Goal: Transaction & Acquisition: Purchase product/service

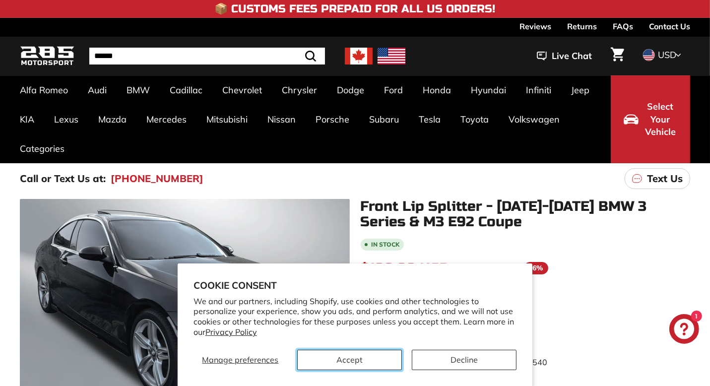
click at [361, 359] on button "Accept" at bounding box center [349, 360] width 105 height 20
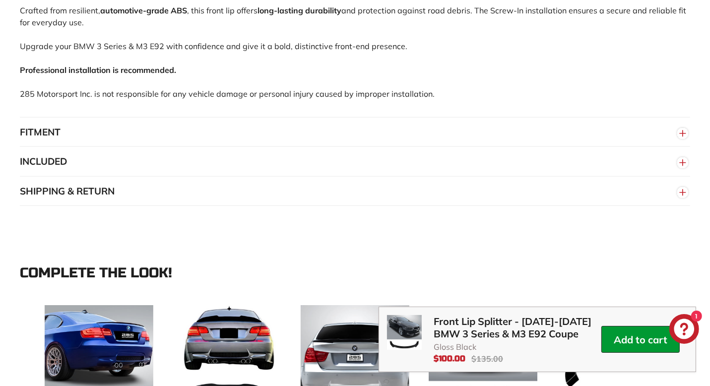
scroll to position [725, 0]
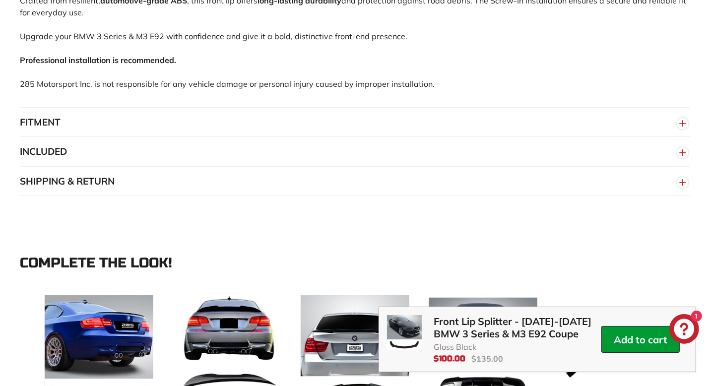
click at [453, 151] on button "INCLUDED" at bounding box center [355, 152] width 671 height 30
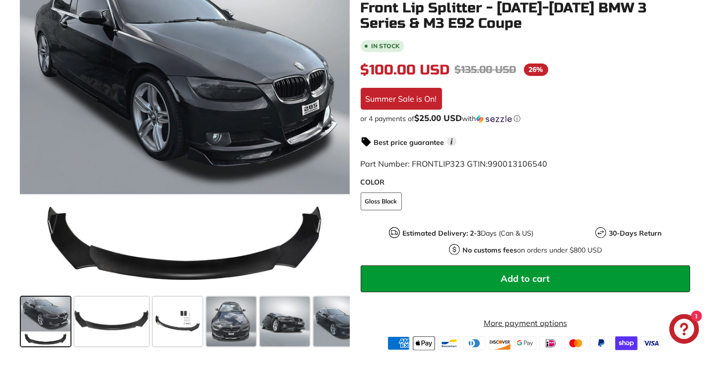
scroll to position [233, 0]
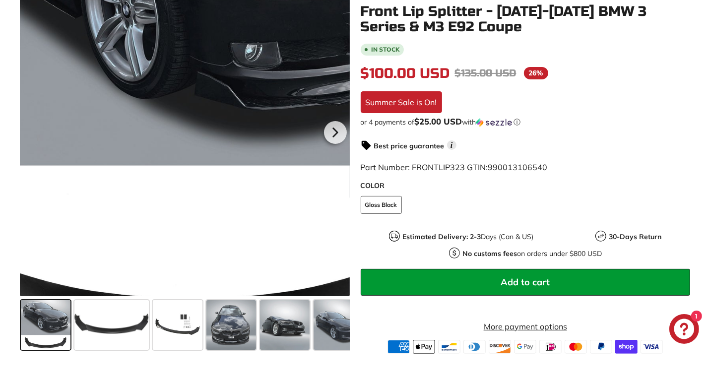
click at [181, 229] on div at bounding box center [185, 131] width 330 height 330
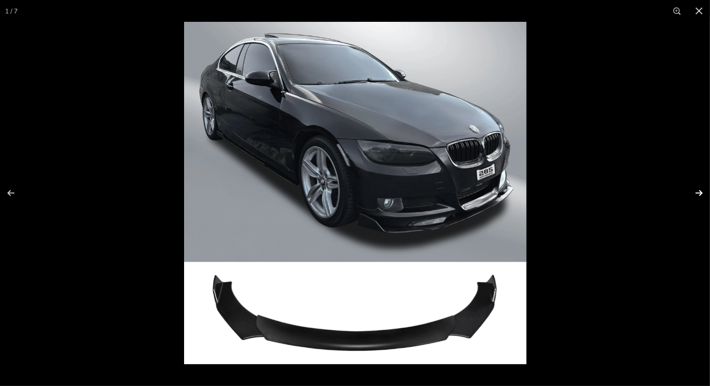
click at [698, 192] on button at bounding box center [693, 193] width 35 height 50
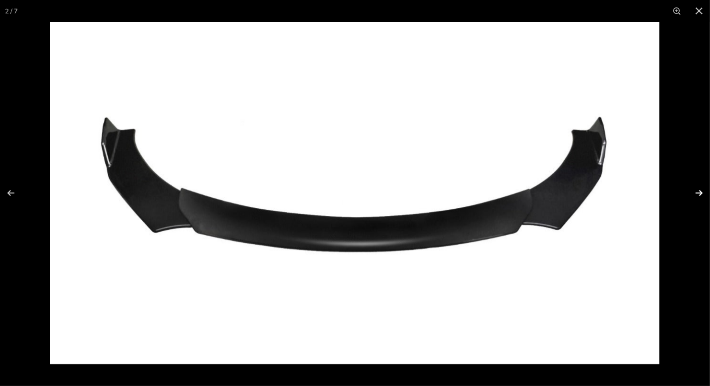
click at [698, 192] on button at bounding box center [693, 193] width 35 height 50
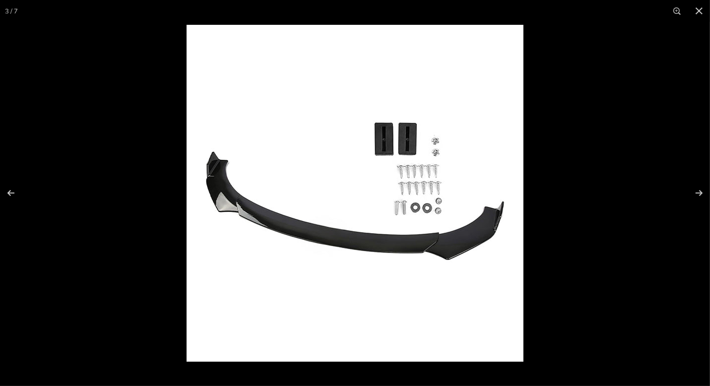
click at [447, 189] on img at bounding box center [355, 193] width 337 height 337
click at [673, 14] on button at bounding box center [678, 11] width 22 height 22
click at [675, 12] on button at bounding box center [678, 11] width 22 height 22
click at [700, 193] on button at bounding box center [693, 193] width 35 height 50
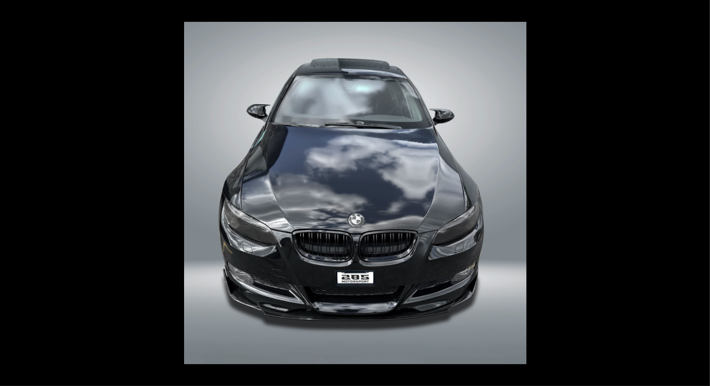
click at [700, 193] on button at bounding box center [693, 193] width 35 height 50
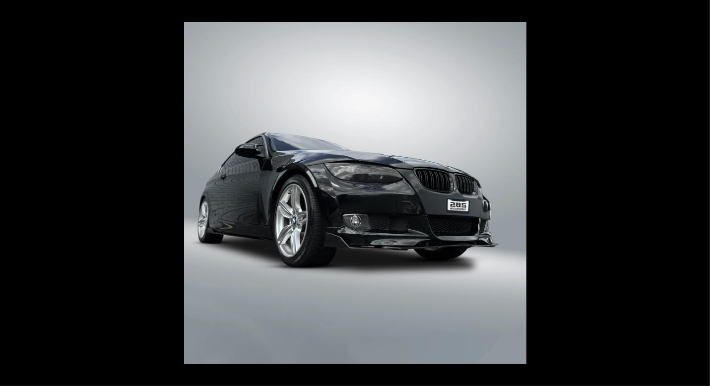
click at [700, 193] on button at bounding box center [693, 193] width 35 height 50
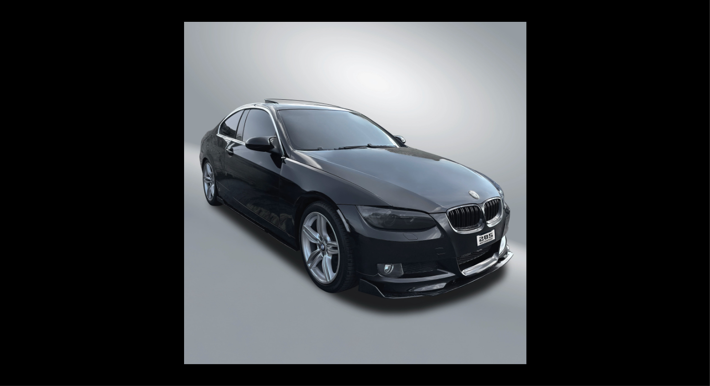
scroll to position [0, 69]
click at [700, 193] on button at bounding box center [693, 193] width 35 height 50
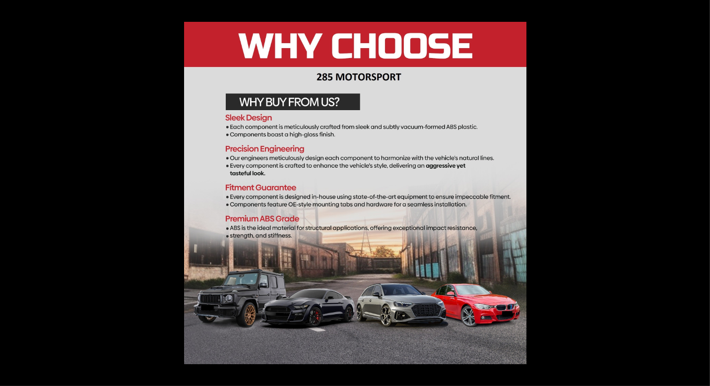
click at [700, 193] on button at bounding box center [693, 193] width 35 height 50
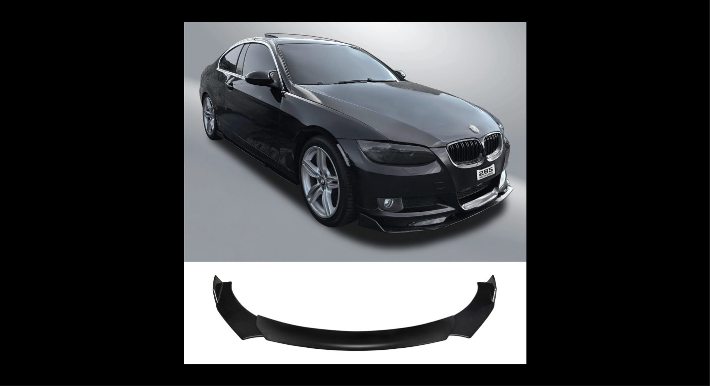
scroll to position [0, 0]
click at [699, 9] on button at bounding box center [700, 11] width 22 height 22
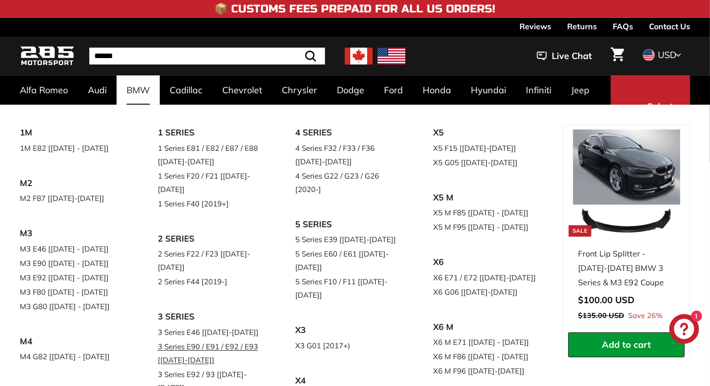
click at [220, 340] on link "3 Series E90 / E91 / E92 / E93 [[DATE]-[DATE]]" at bounding box center [213, 354] width 110 height 28
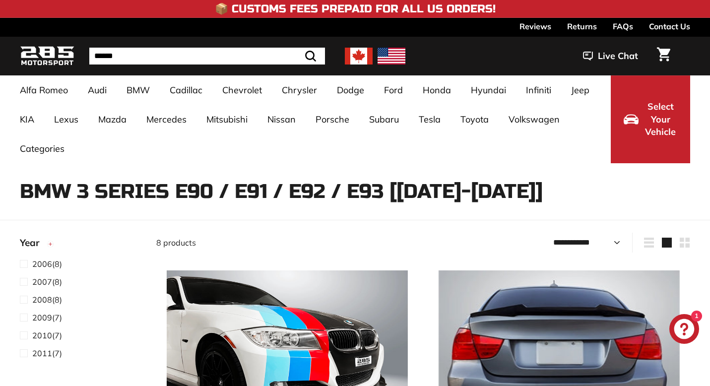
select select "**********"
